Goal: Navigation & Orientation: Find specific page/section

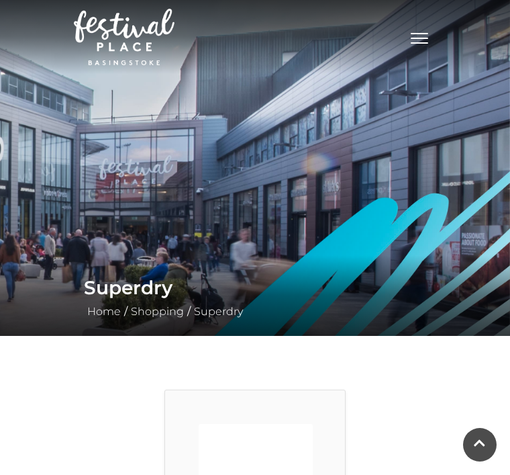
scroll to position [48, 0]
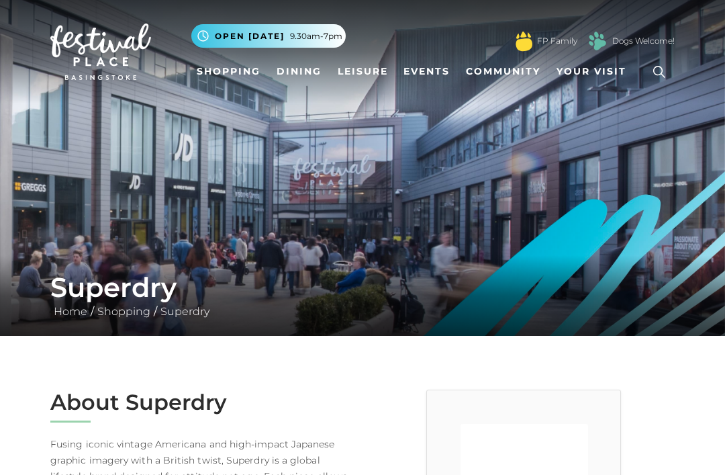
click at [608, 73] on span "Your Visit" at bounding box center [592, 71] width 70 height 14
